Goal: Check status: Check status

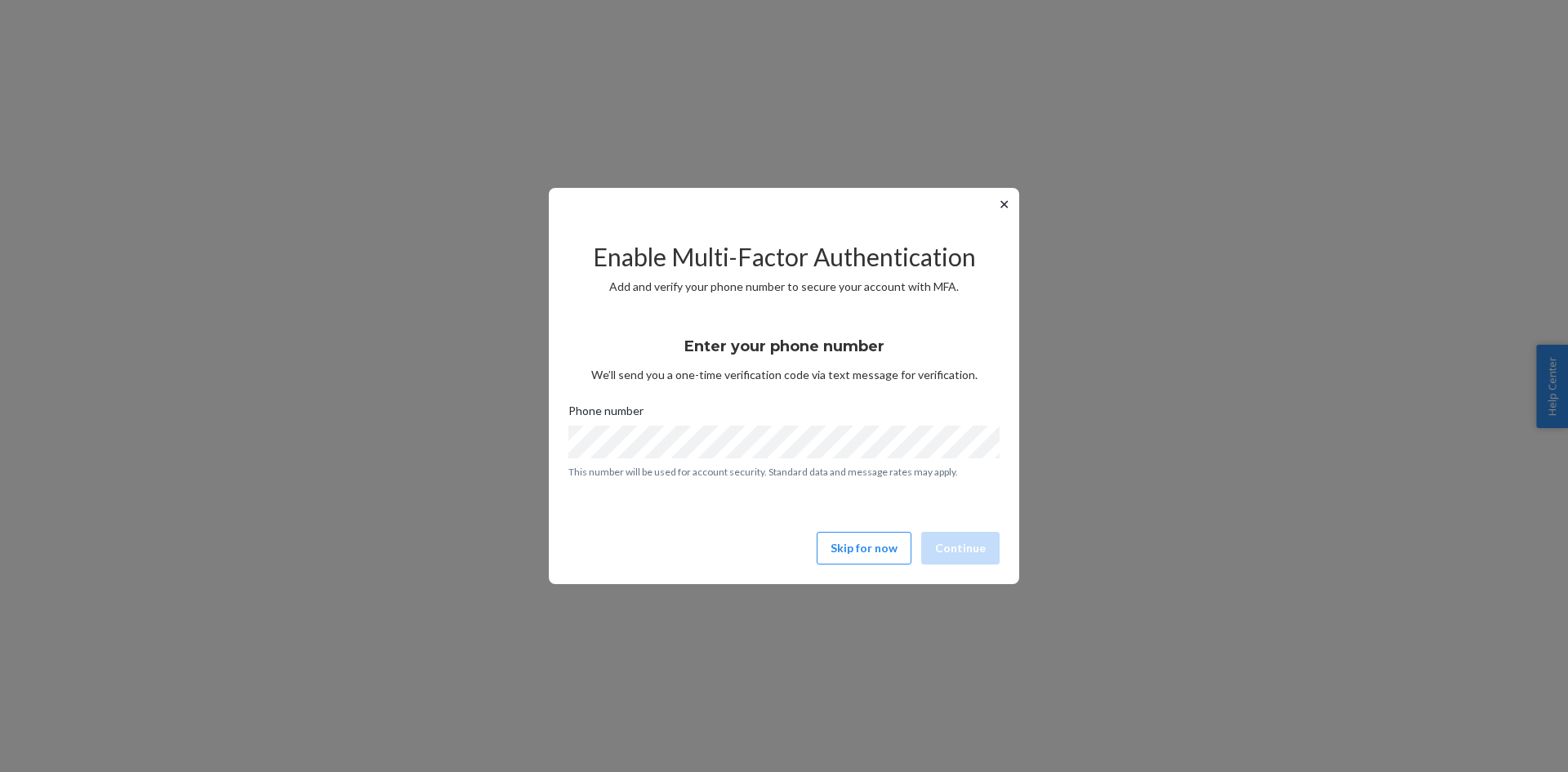
click at [1003, 200] on button "✕" at bounding box center [1003, 205] width 17 height 20
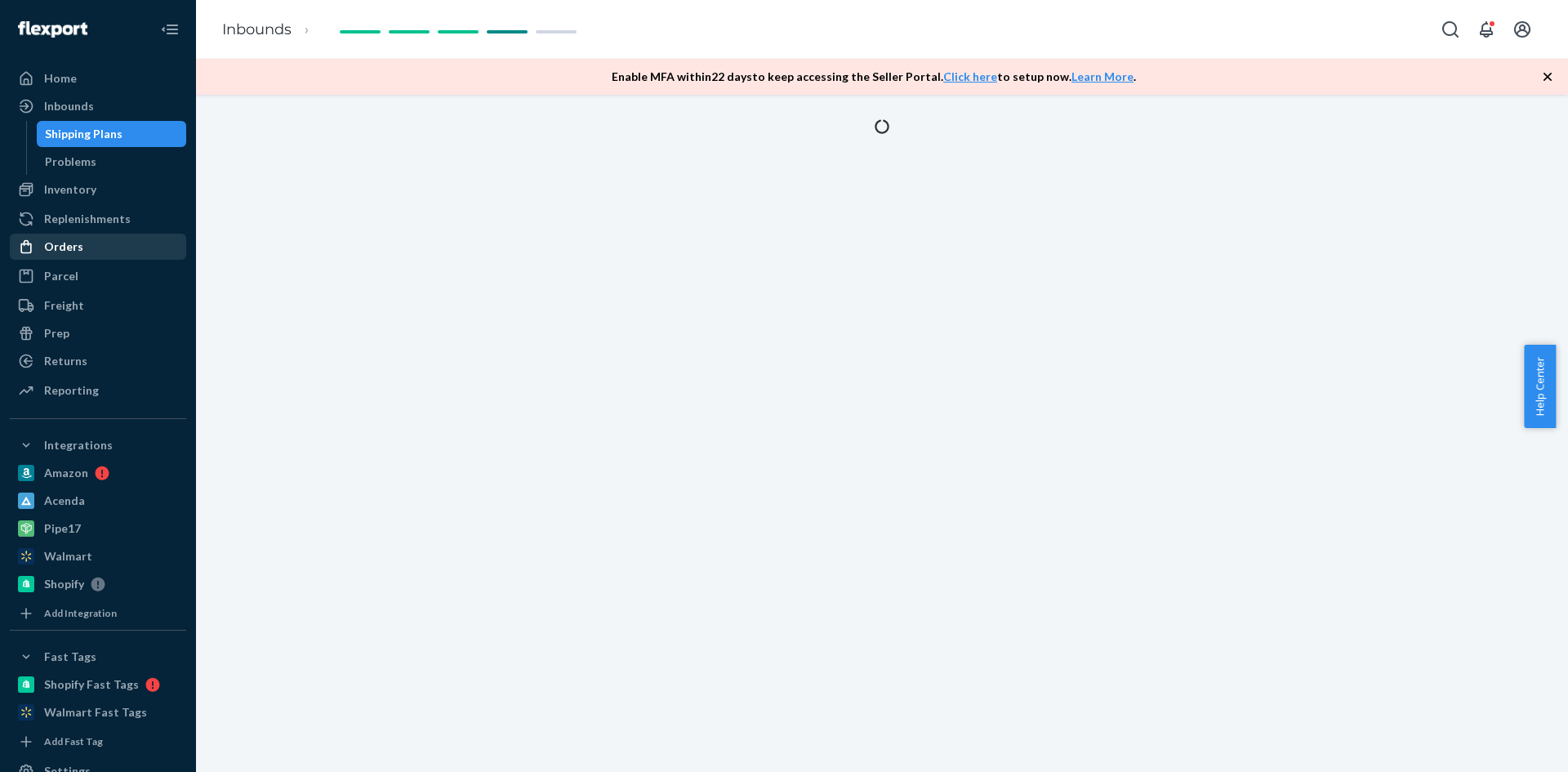
click at [73, 243] on div "Orders" at bounding box center [63, 247] width 39 height 16
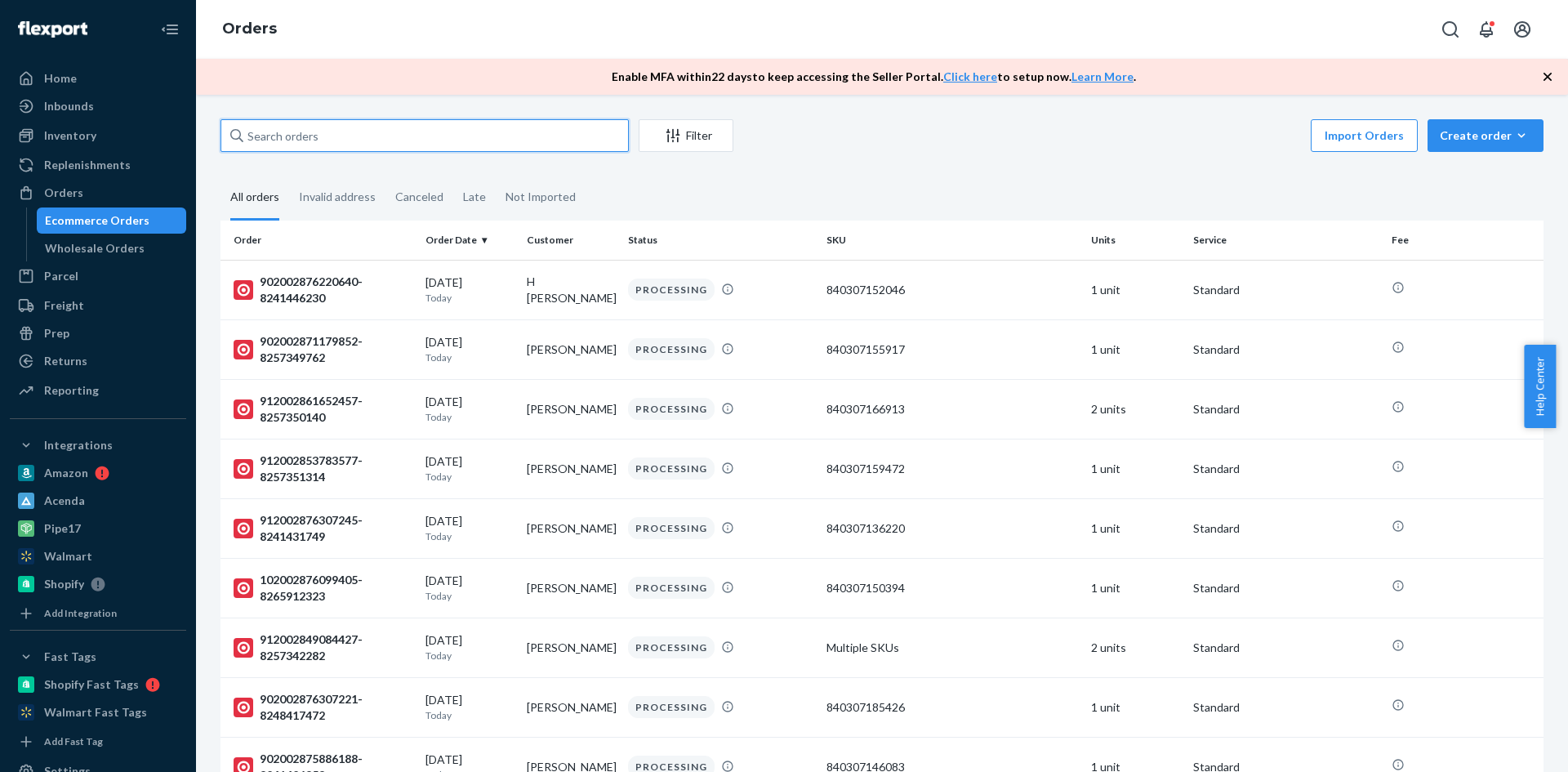
click at [314, 141] on input "text" at bounding box center [424, 136] width 408 height 33
paste input "#HJ9QUVCJGG"
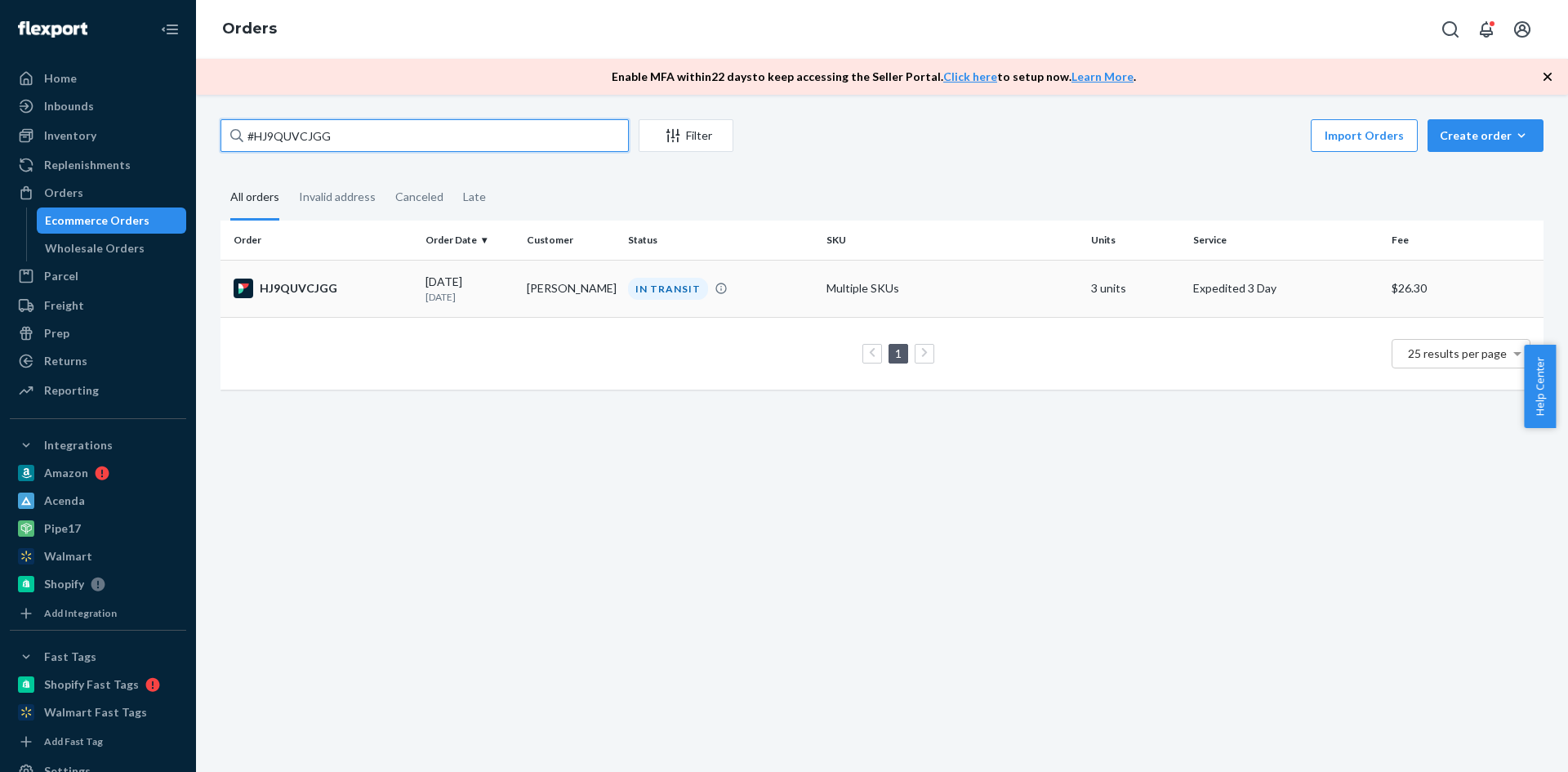
type input "#HJ9QUVCJGG"
click at [309, 287] on div "HJ9QUVCJGG" at bounding box center [323, 289] width 179 height 20
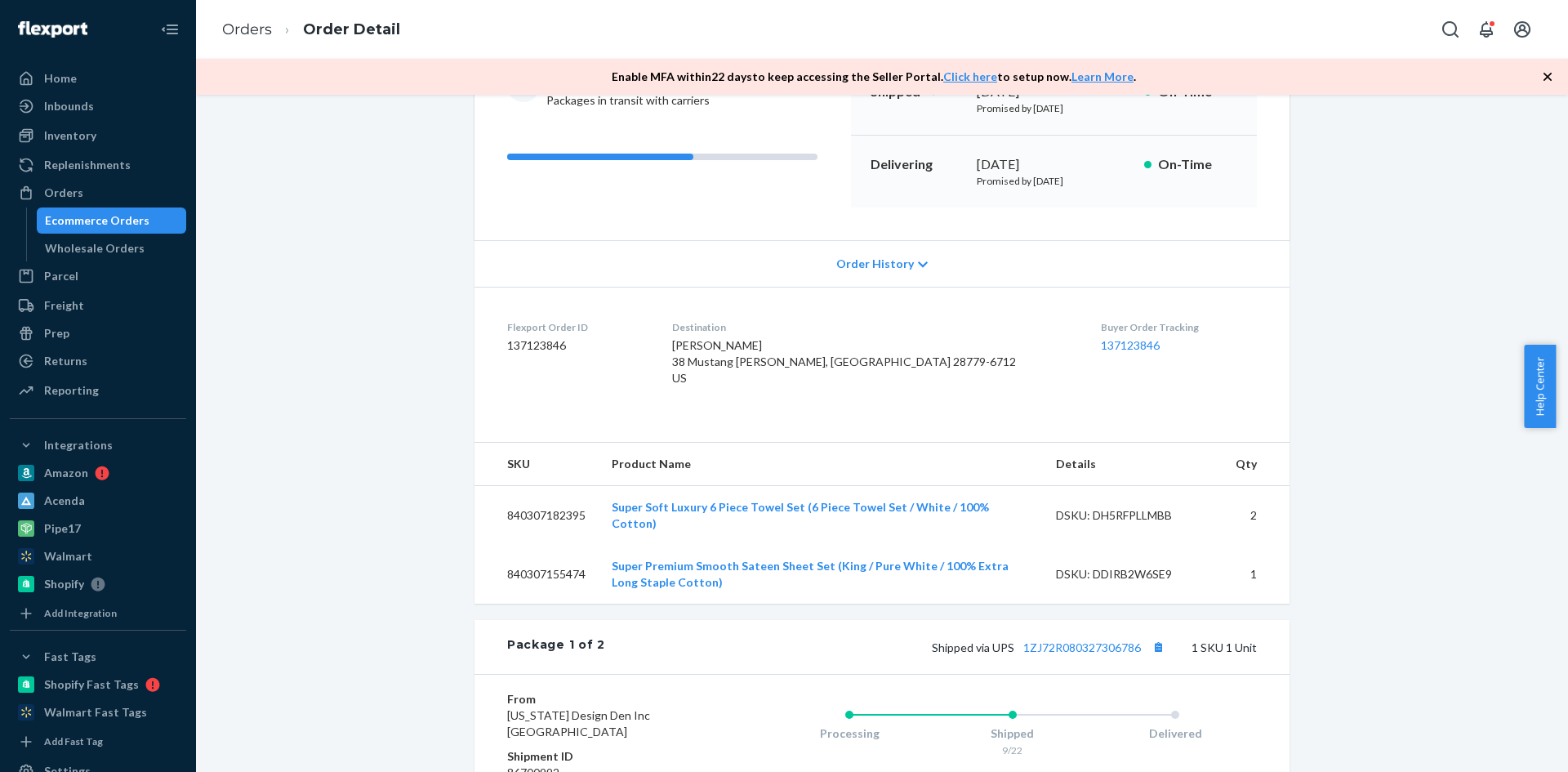
scroll to position [245, 0]
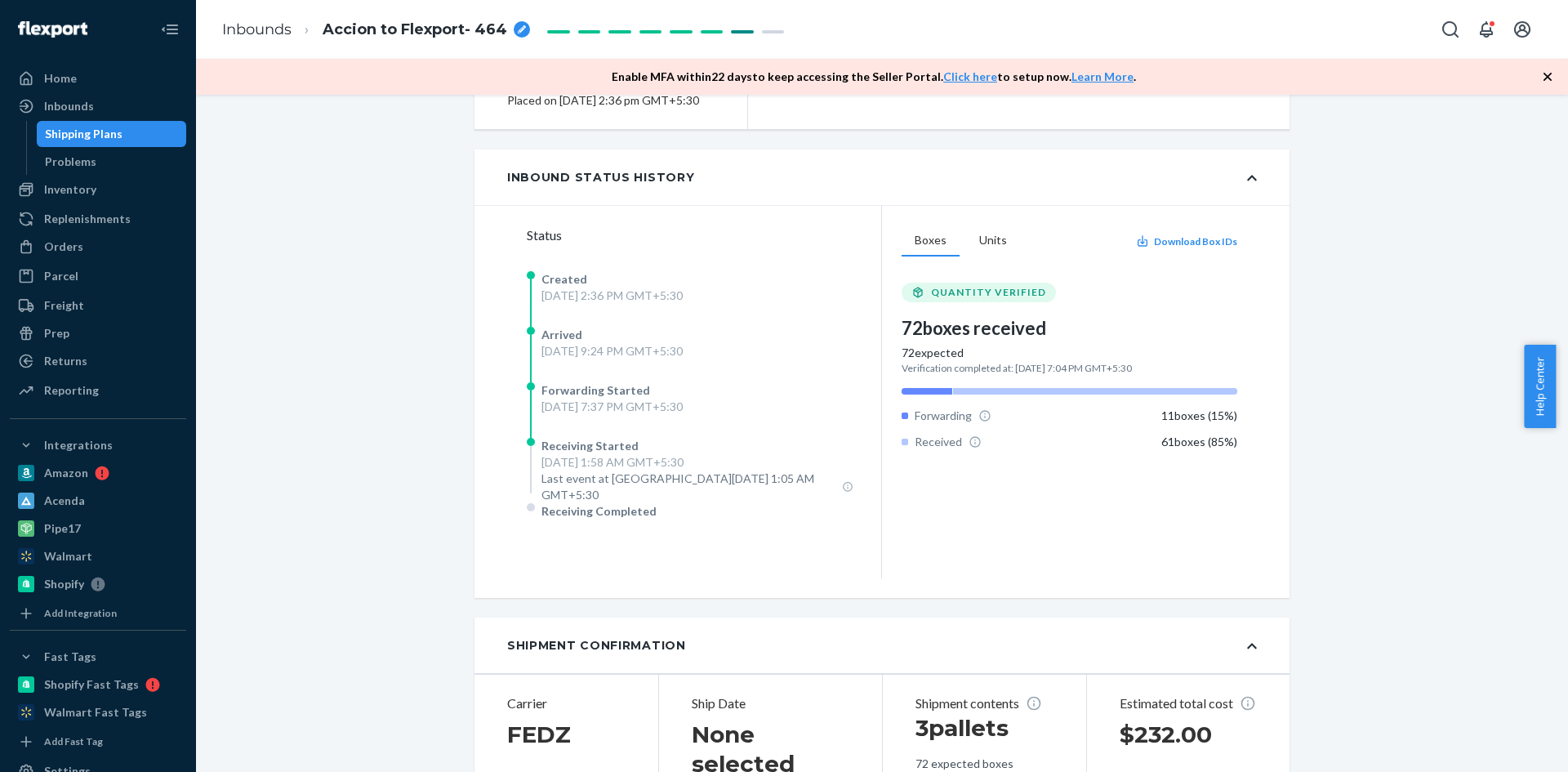
scroll to position [245, 0]
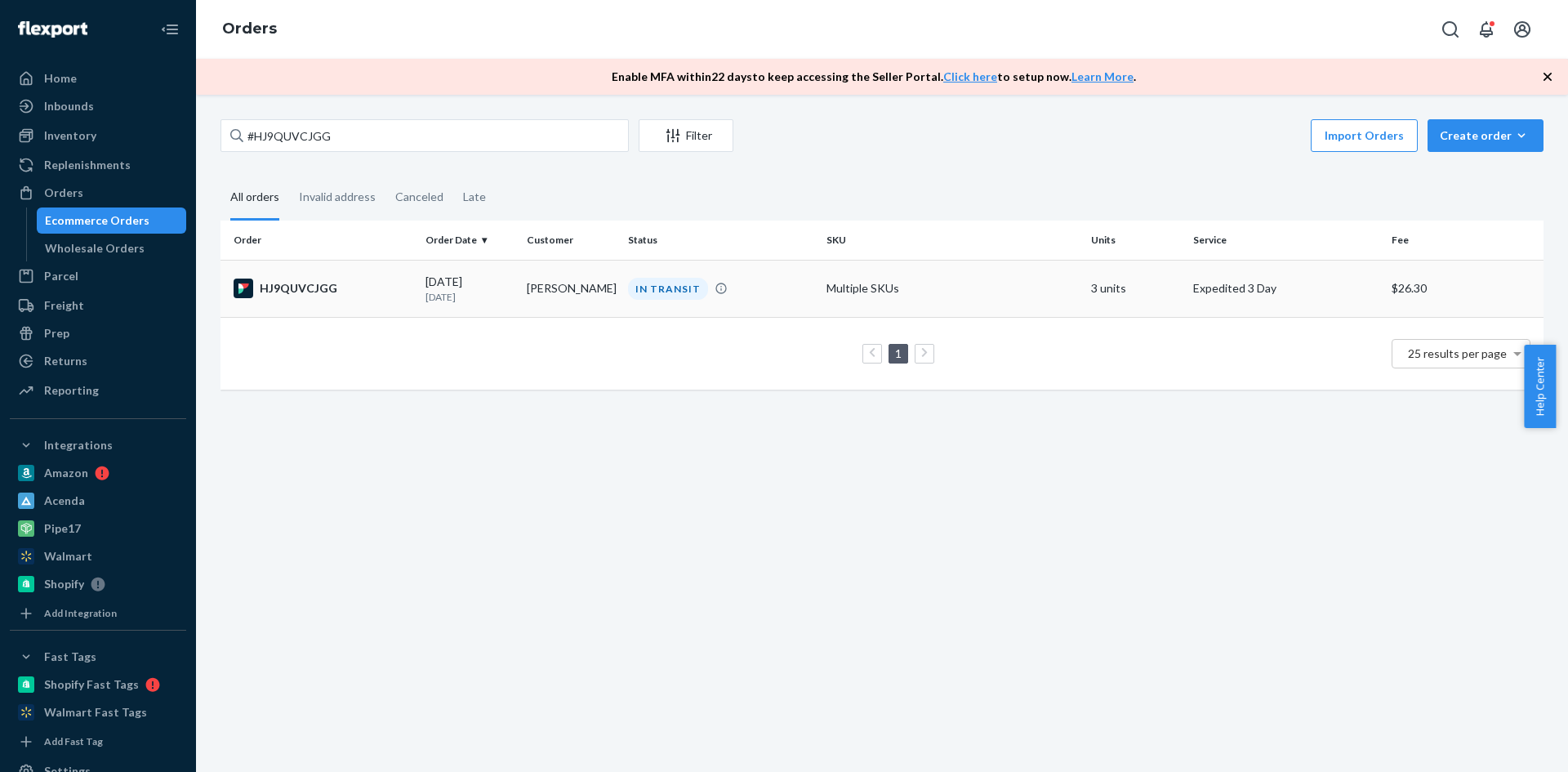
click at [299, 285] on div "HJ9QUVCJGG" at bounding box center [323, 289] width 179 height 20
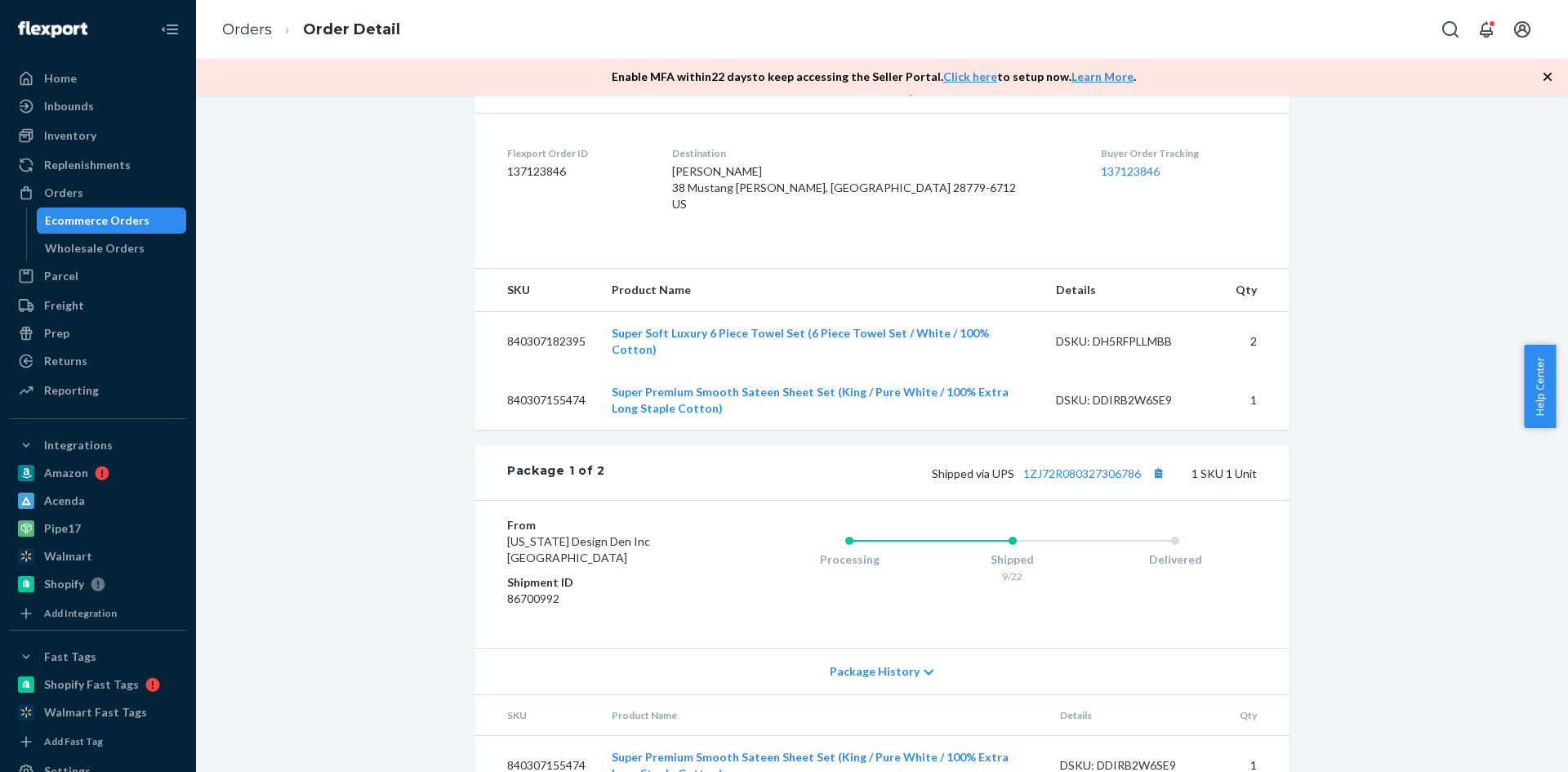
scroll to position [408, 0]
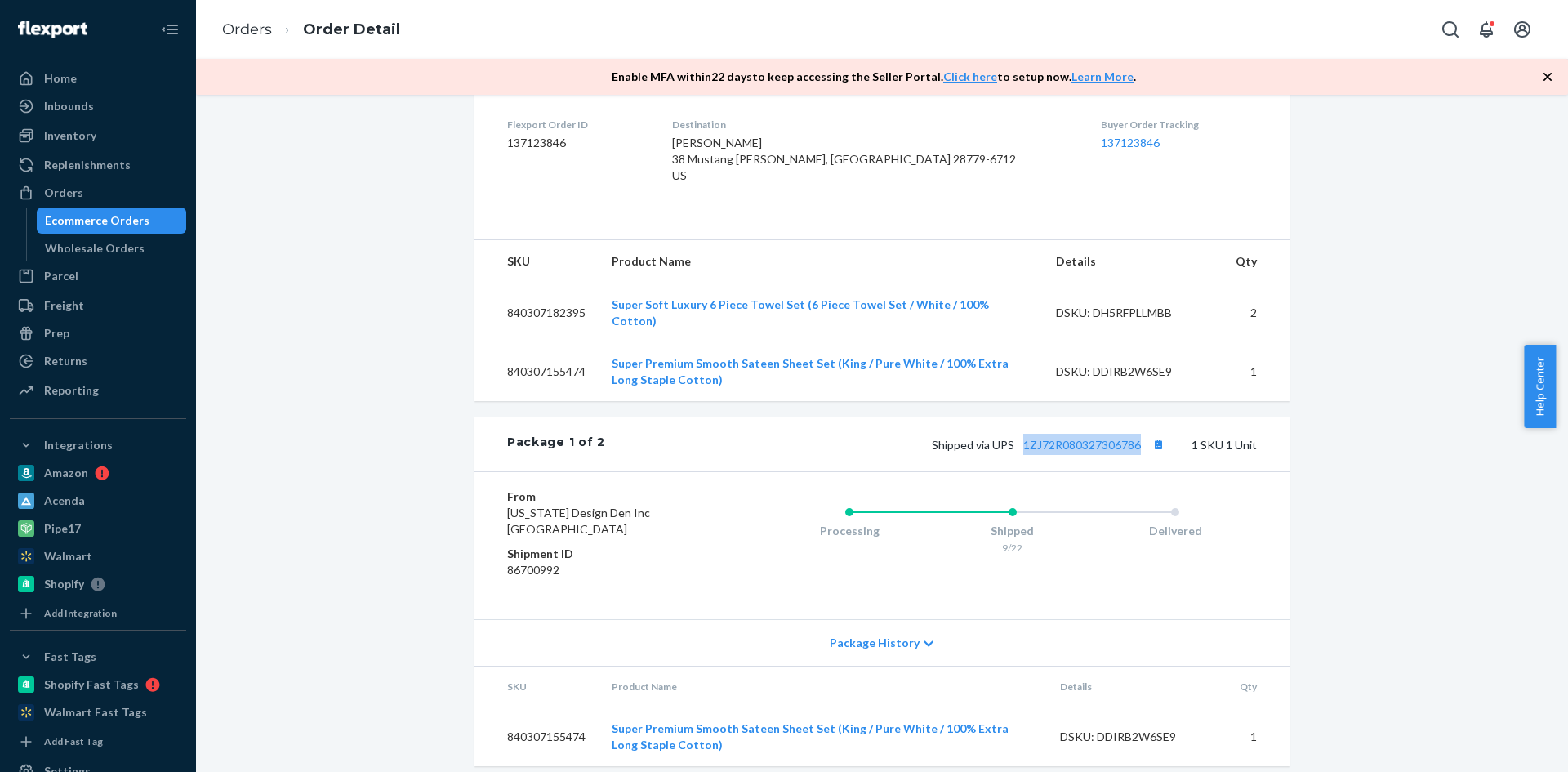
drag, startPoint x: 1138, startPoint y: 445, endPoint x: 1014, endPoint y: 446, distance: 124.0
click at [1014, 446] on span "Shipped via UPS 1ZJ72R080327306786" at bounding box center [1050, 444] width 237 height 14
copy link "1ZJ72R080327306786"
